Goal: Task Accomplishment & Management: Manage account settings

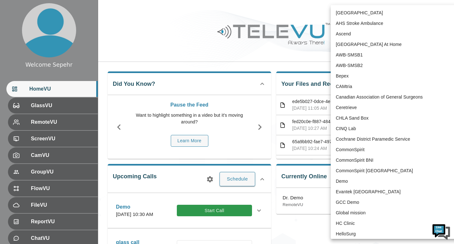
click at [377, 12] on body "Welcome Sepehr HomeVU GlassVU RemoteVU ScreenVU CamVU GroupVU FlowVU FileVU Rep…" at bounding box center [227, 207] width 454 height 414
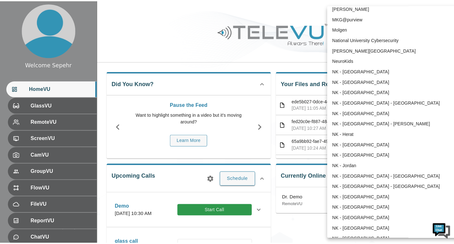
scroll to position [355, 0]
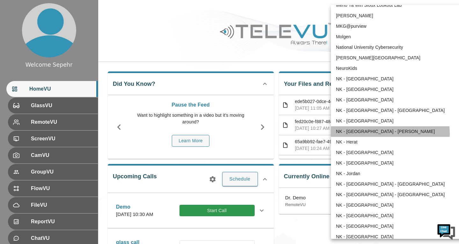
click at [353, 134] on li "NK - [GEOGRAPHIC_DATA] - [PERSON_NAME]" at bounding box center [397, 131] width 132 height 11
type input "212"
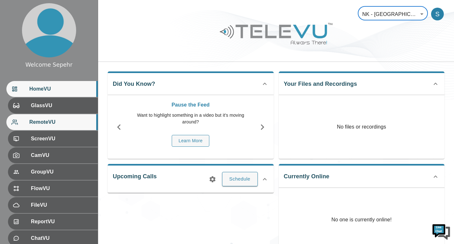
click at [61, 122] on span "RemoteVU" at bounding box center [60, 122] width 63 height 8
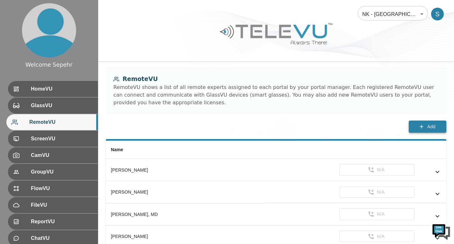
click at [426, 128] on button "Add" at bounding box center [428, 127] width 38 height 12
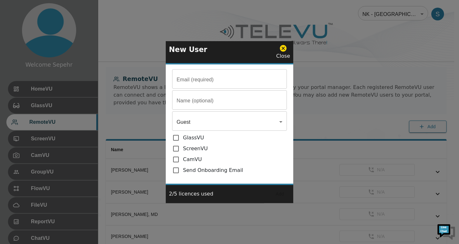
click at [222, 82] on input "Email (required)" at bounding box center [229, 80] width 115 height 18
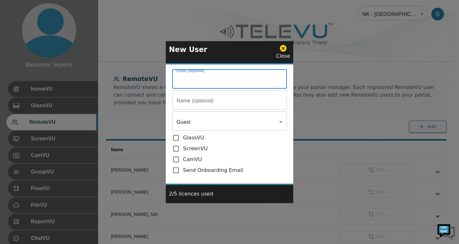
paste input "mailto:[EMAIL_ADDRESS][DOMAIN_NAME]"
click at [192, 81] on input "mailto:[EMAIL_ADDRESS][DOMAIN_NAME]" at bounding box center [229, 80] width 115 height 18
type input "[EMAIL_ADDRESS][DOMAIN_NAME]"
click at [204, 89] on input "Email (required)" at bounding box center [229, 80] width 115 height 18
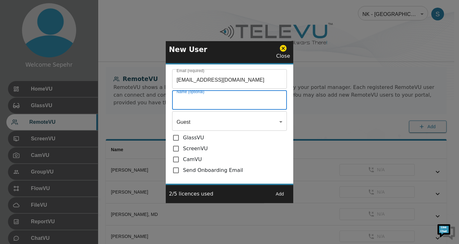
paste input "[PERSON_NAME]"
click at [182, 101] on input "[PERSON_NAME]" at bounding box center [229, 101] width 115 height 18
type input "[PERSON_NAME]"
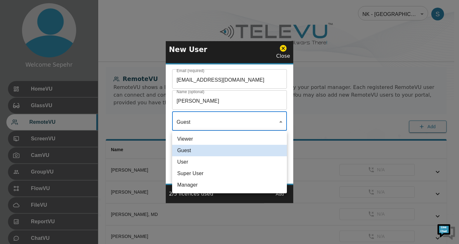
click at [208, 159] on li "User" at bounding box center [229, 161] width 115 height 11
type input "User"
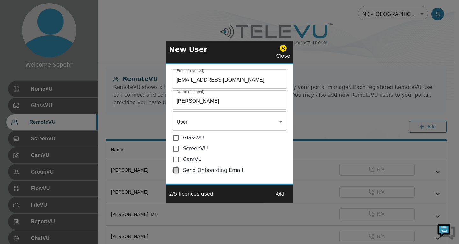
click at [178, 168] on input "checkbox" at bounding box center [177, 170] width 11 height 8
checkbox input "true"
click at [285, 192] on button "Add" at bounding box center [280, 194] width 20 height 12
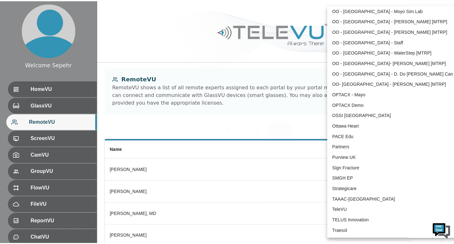
scroll to position [1289, 0]
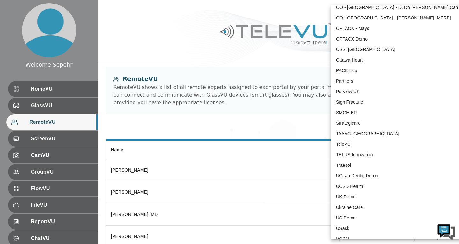
click at [358, 140] on li "TeleVU" at bounding box center [397, 144] width 132 height 11
type input "1"
